Goal: Information Seeking & Learning: Learn about a topic

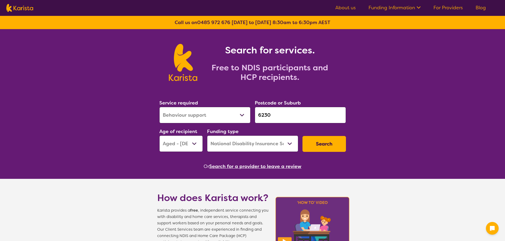
select select "Behaviour support"
select select "AG"
select select "NDIS"
type input "2220"
click at [223, 115] on select "Allied Health Assistant Assessment ([MEDICAL_DATA] or [MEDICAL_DATA]) Behaviour…" at bounding box center [204, 115] width 91 height 16
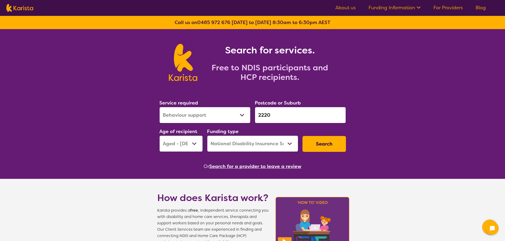
select select "[MEDICAL_DATA]"
click at [159, 107] on select "Allied Health Assistant Assessment ([MEDICAL_DATA] or [MEDICAL_DATA]) Behaviour…" at bounding box center [204, 115] width 91 height 16
click at [195, 145] on select "Early Childhood - 0 to 9 Child - 10 to 11 Adolescent - 12 to 17 Adult - 18 to 6…" at bounding box center [180, 144] width 43 height 16
select select "AD"
click at [159, 136] on select "Early Childhood - 0 to 9 Child - 10 to 11 Adolescent - 12 to 17 Adult - 18 to 6…" at bounding box center [180, 144] width 43 height 16
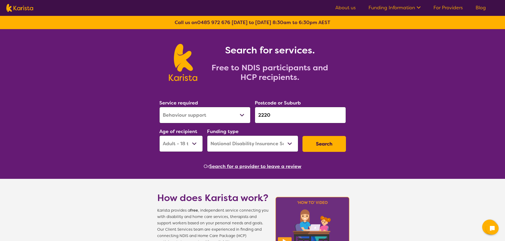
click at [325, 148] on button "Search" at bounding box center [323, 144] width 43 height 16
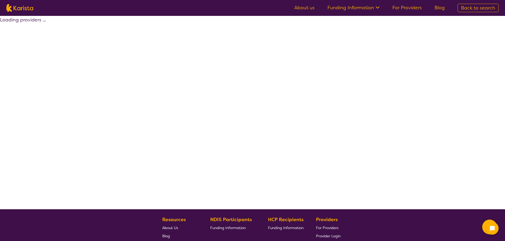
select select "by_score"
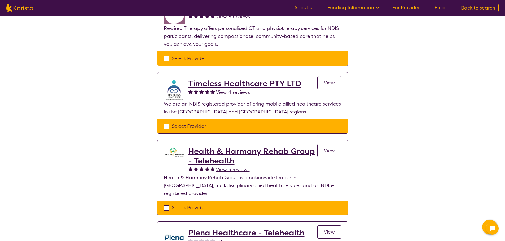
scroll to position [239, 0]
